Goal: Task Accomplishment & Management: Use online tool/utility

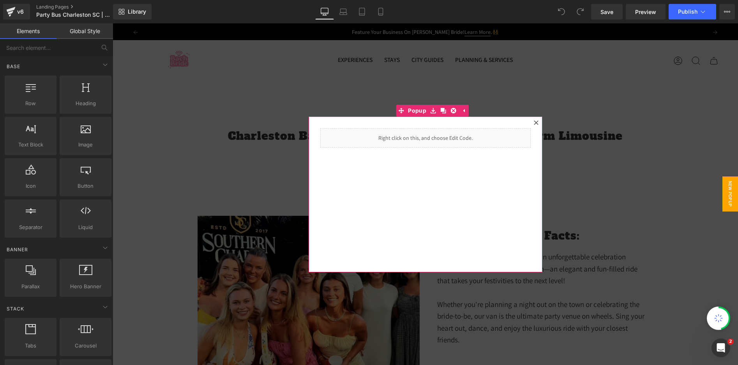
click at [534, 123] on icon at bounding box center [536, 122] width 5 height 5
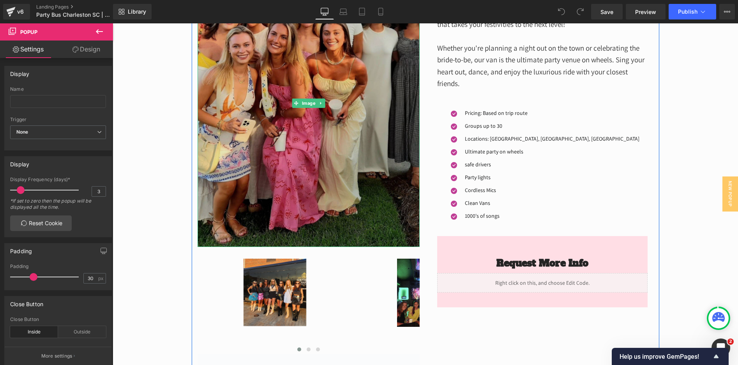
scroll to position [234, 0]
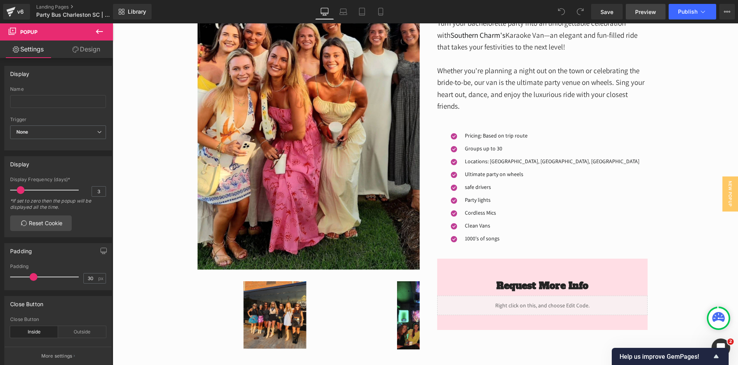
click at [640, 14] on span "Preview" at bounding box center [645, 12] width 21 height 8
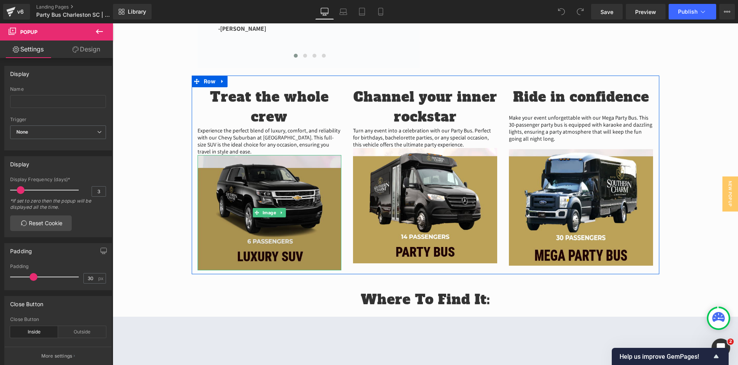
scroll to position [701, 0]
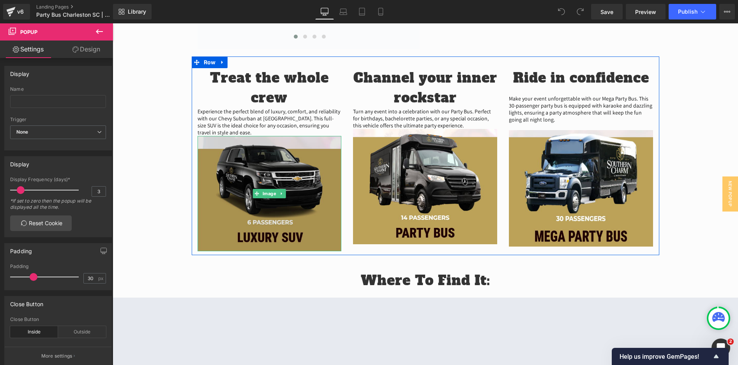
click at [250, 172] on img at bounding box center [269, 193] width 144 height 115
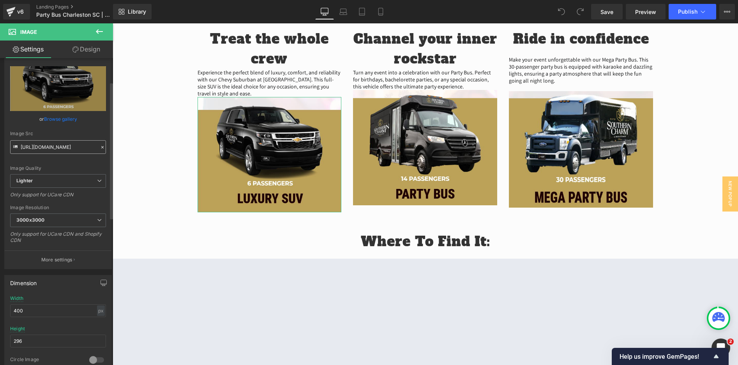
scroll to position [0, 0]
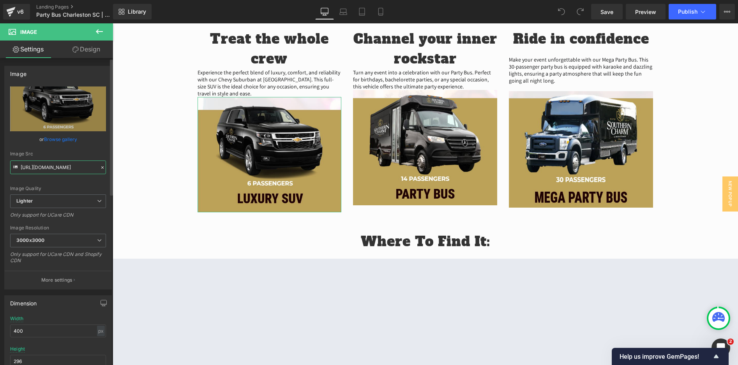
click at [56, 170] on input "[URL][DOMAIN_NAME]" at bounding box center [58, 167] width 96 height 14
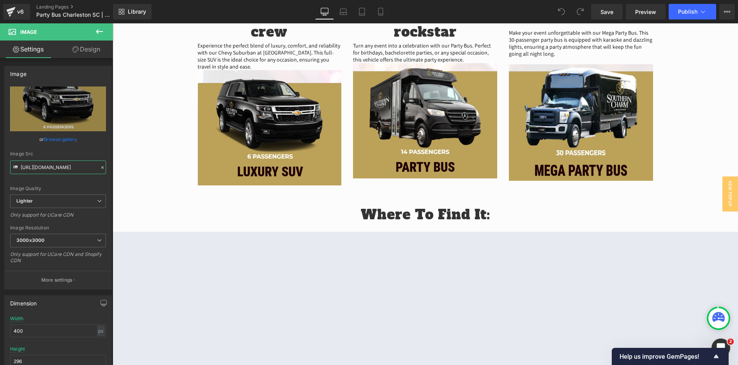
scroll to position [779, 0]
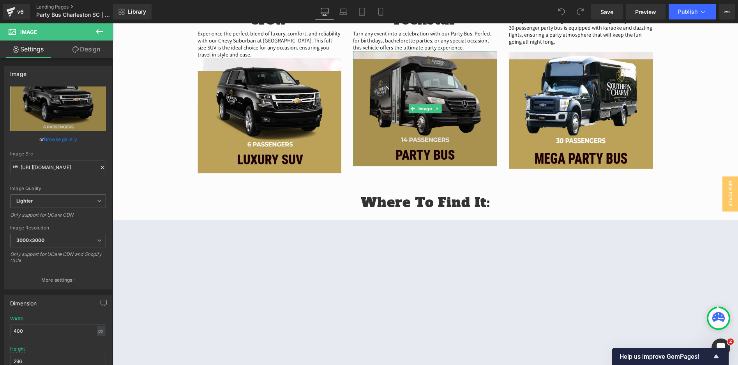
drag, startPoint x: 402, startPoint y: 144, endPoint x: 399, endPoint y: 150, distance: 7.2
click at [403, 143] on img at bounding box center [425, 108] width 144 height 115
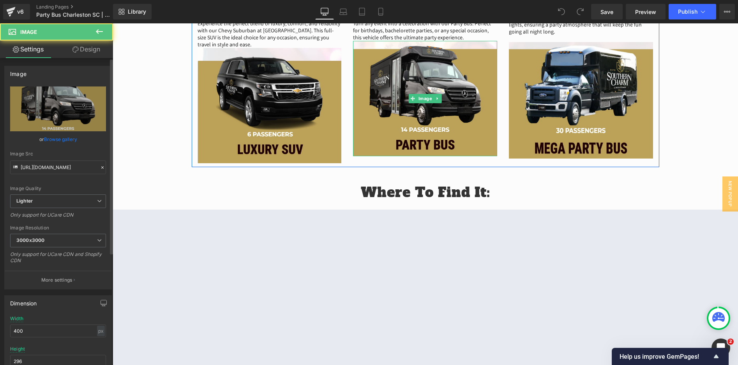
scroll to position [818, 0]
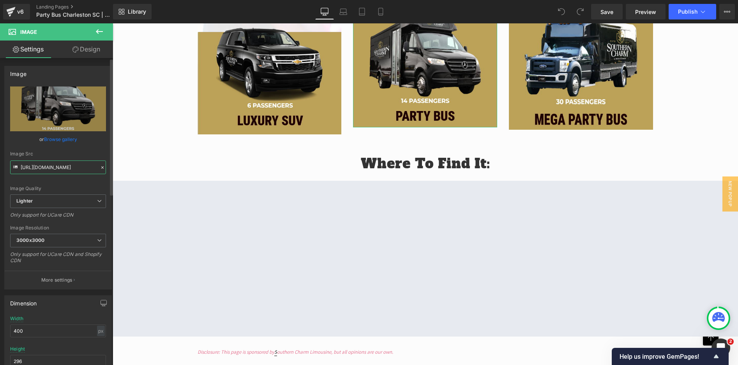
click at [74, 171] on input "[URL][DOMAIN_NAME]" at bounding box center [58, 167] width 96 height 14
click at [73, 171] on input "[URL][DOMAIN_NAME]" at bounding box center [58, 167] width 96 height 14
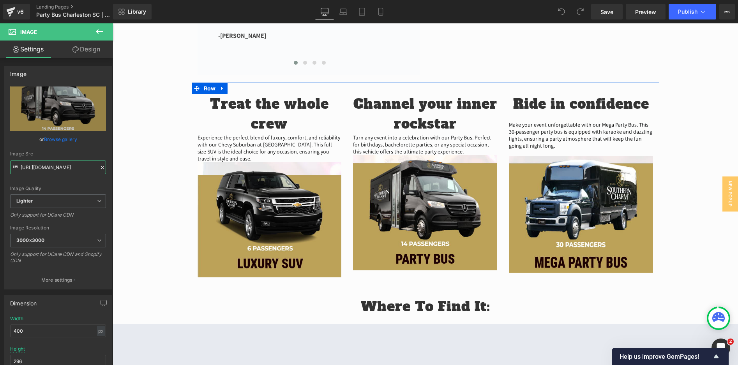
scroll to position [662, 0]
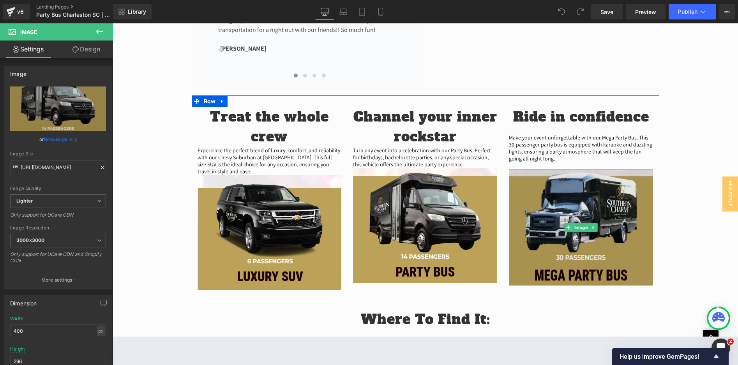
click at [557, 191] on img at bounding box center [581, 227] width 144 height 116
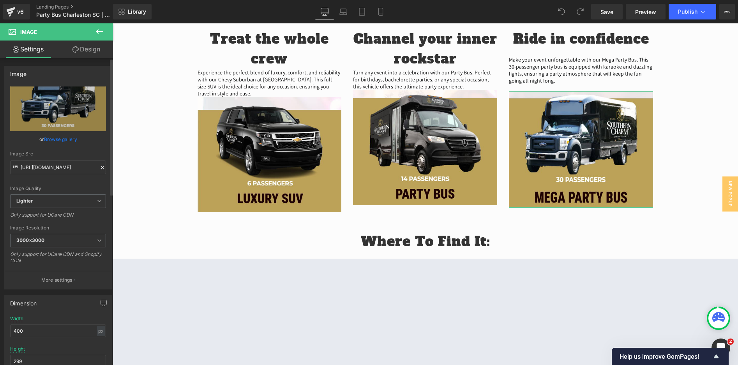
scroll to position [779, 0]
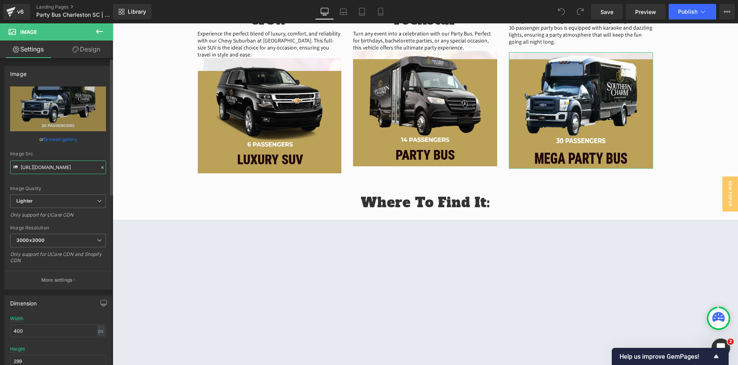
click at [64, 168] on input "[URL][DOMAIN_NAME]" at bounding box center [58, 167] width 96 height 14
click at [63, 168] on input "[URL][DOMAIN_NAME]" at bounding box center [58, 167] width 96 height 14
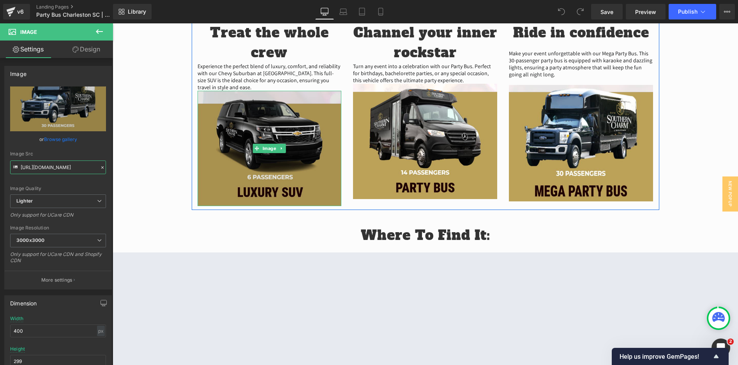
scroll to position [701, 0]
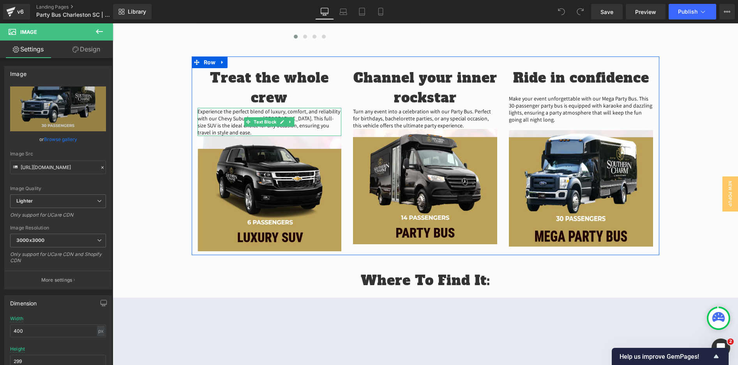
click at [229, 127] on p "Experience the perfect blend of luxury, comfort, and reliability with our Chevy…" at bounding box center [269, 122] width 144 height 28
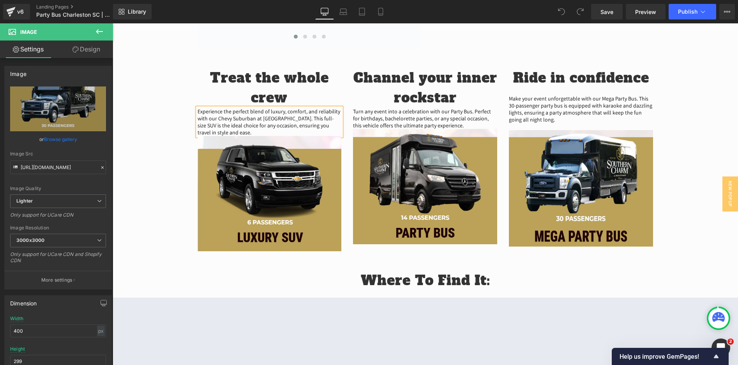
click at [229, 127] on p "Experience the perfect blend of luxury, comfort, and reliability with our Chevy…" at bounding box center [269, 122] width 144 height 28
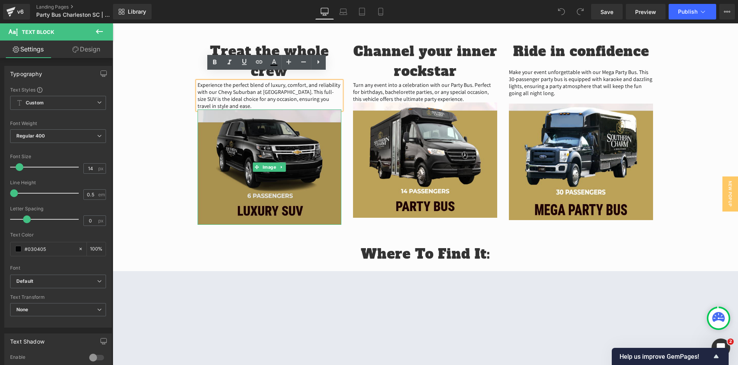
scroll to position [740, 0]
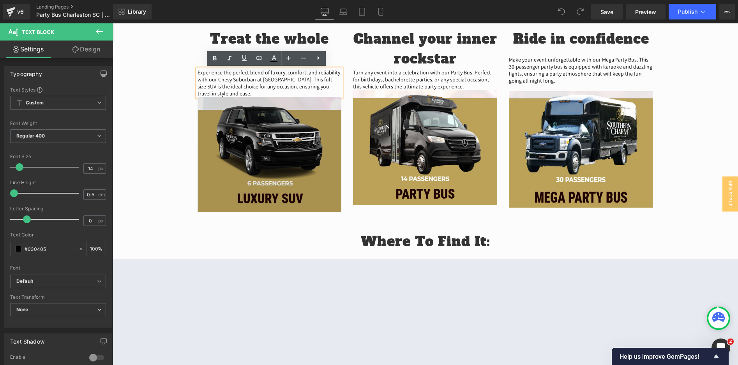
drag, startPoint x: 363, startPoint y: 157, endPoint x: 257, endPoint y: 129, distance: 109.2
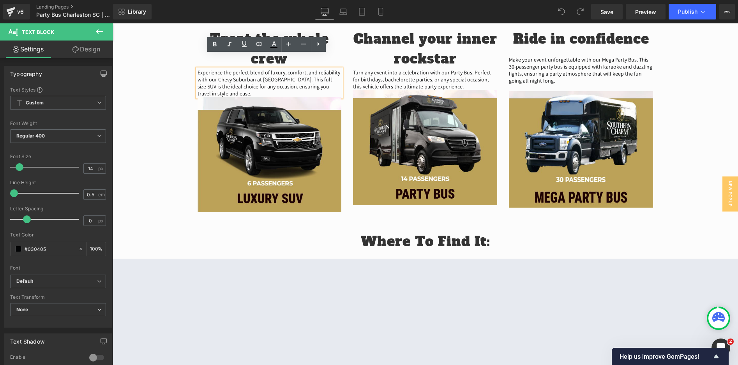
scroll to position [779, 0]
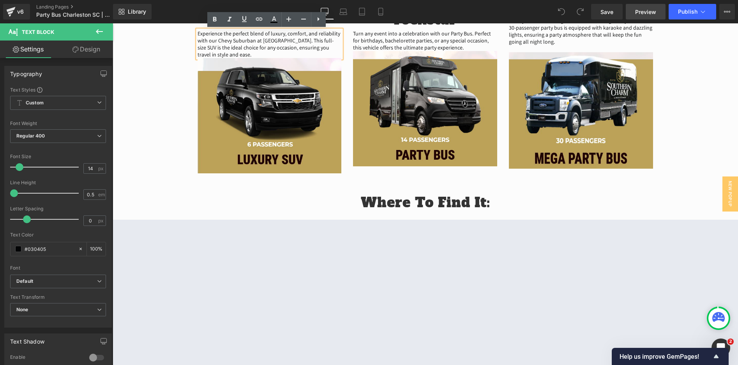
click at [634, 12] on link "Preview" at bounding box center [646, 12] width 40 height 16
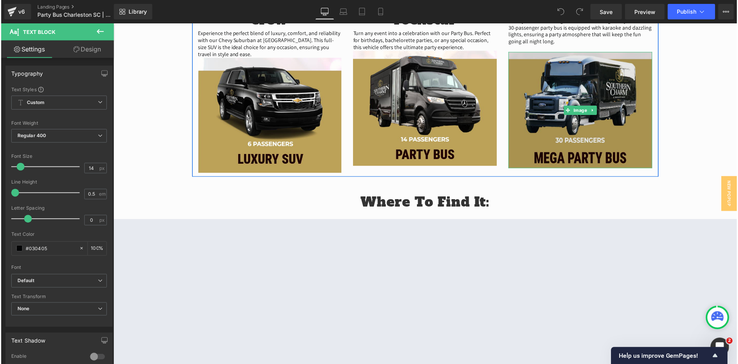
scroll to position [701, 0]
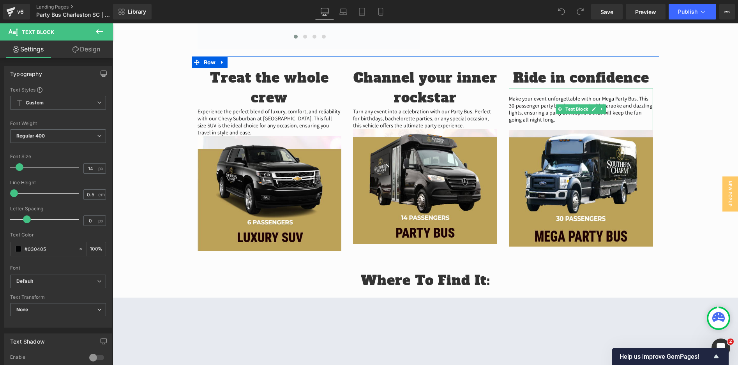
click at [532, 116] on div "Make your event unforgettable with our Mega Party Bus. This 30-passenger party …" at bounding box center [581, 109] width 144 height 28
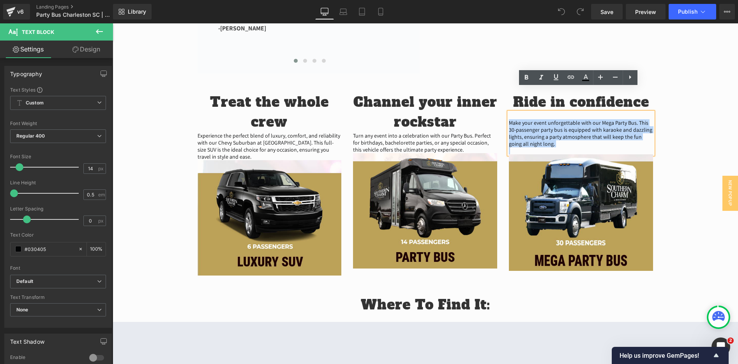
scroll to position [725, 0]
